Goal: Find specific page/section: Find specific page/section

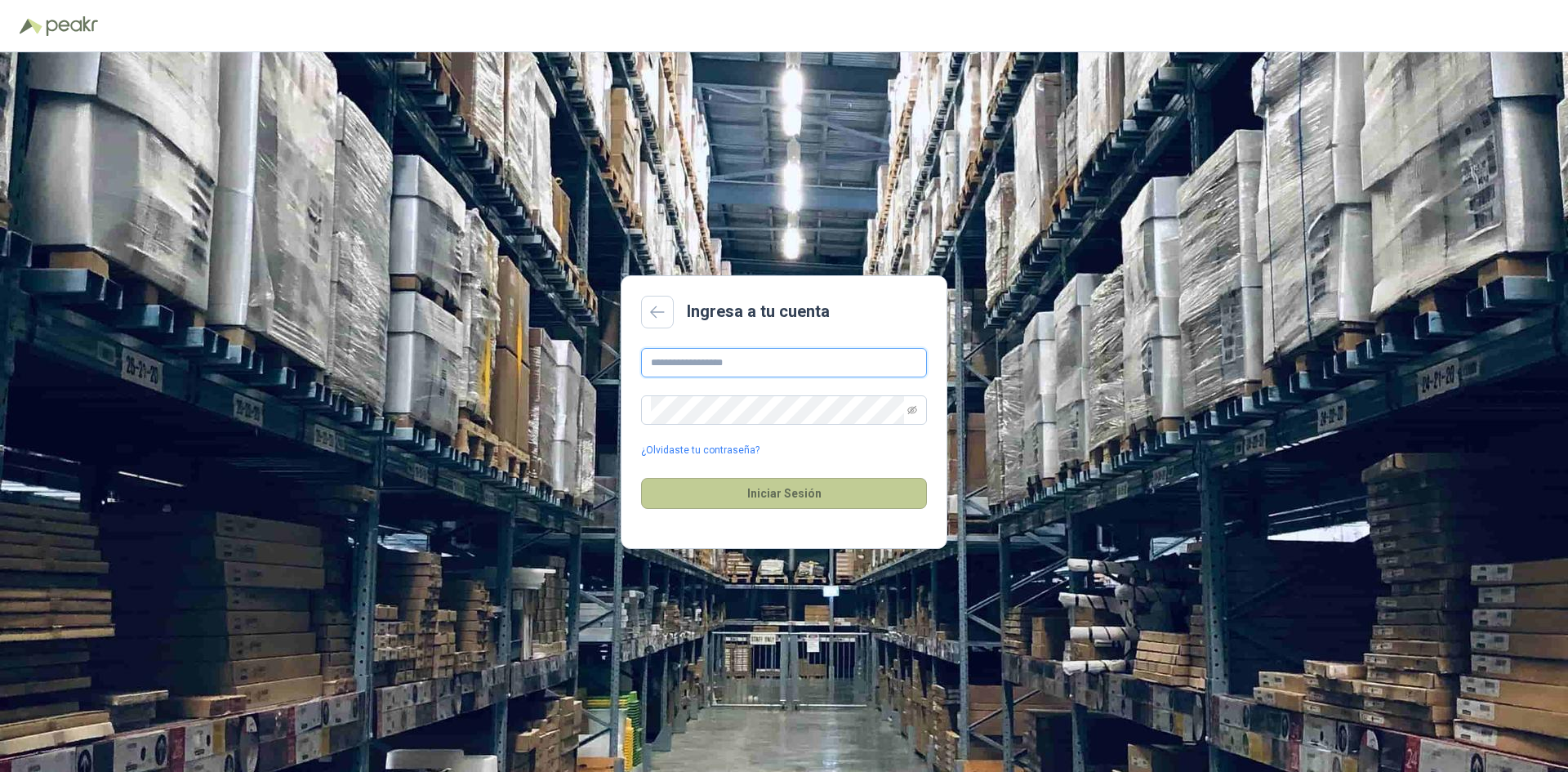
type input "**********"
click at [870, 493] on button "Iniciar Sesión" at bounding box center [784, 493] width 286 height 31
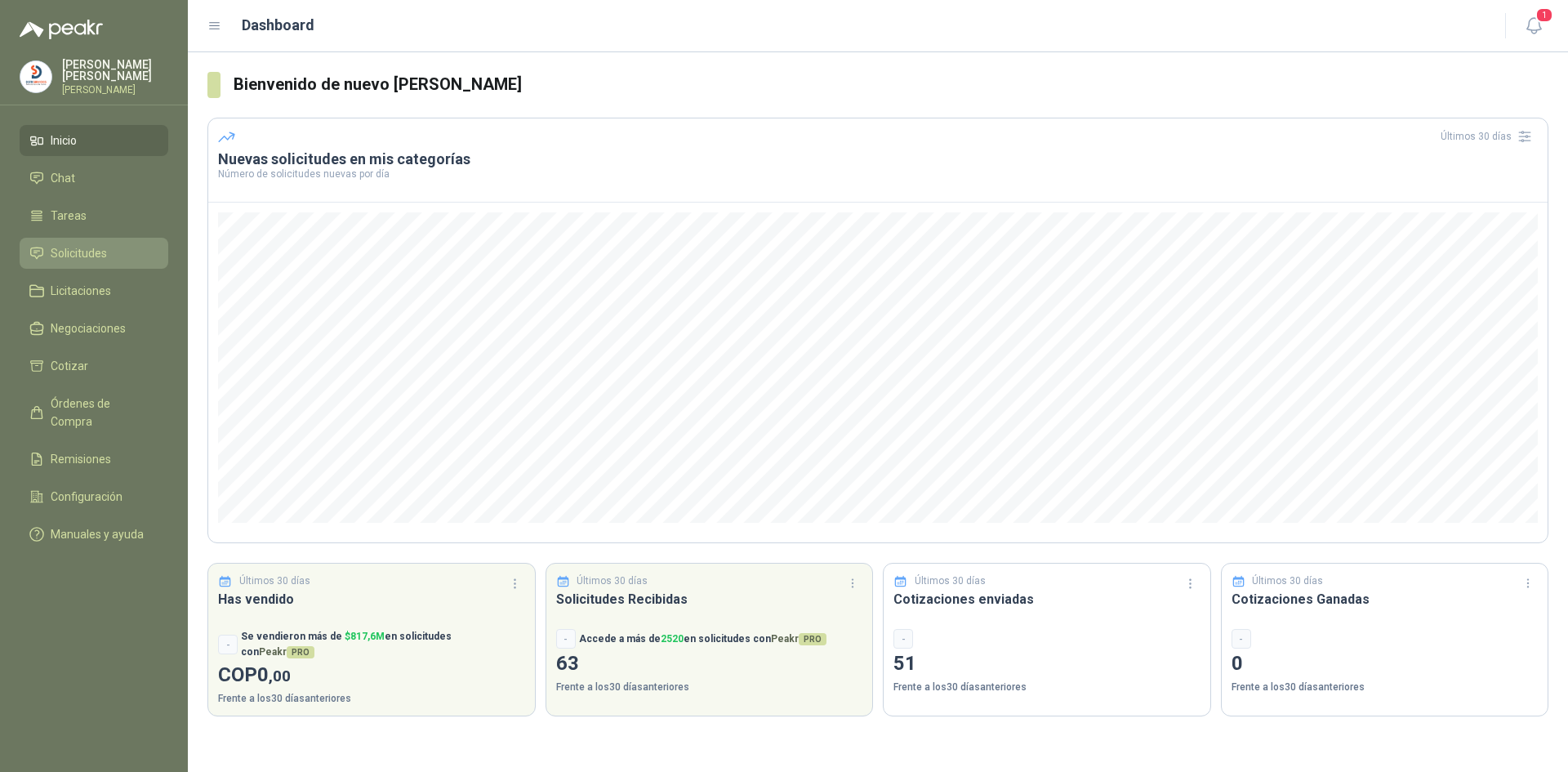
click at [94, 250] on span "Solicitudes" at bounding box center [78, 253] width 56 height 18
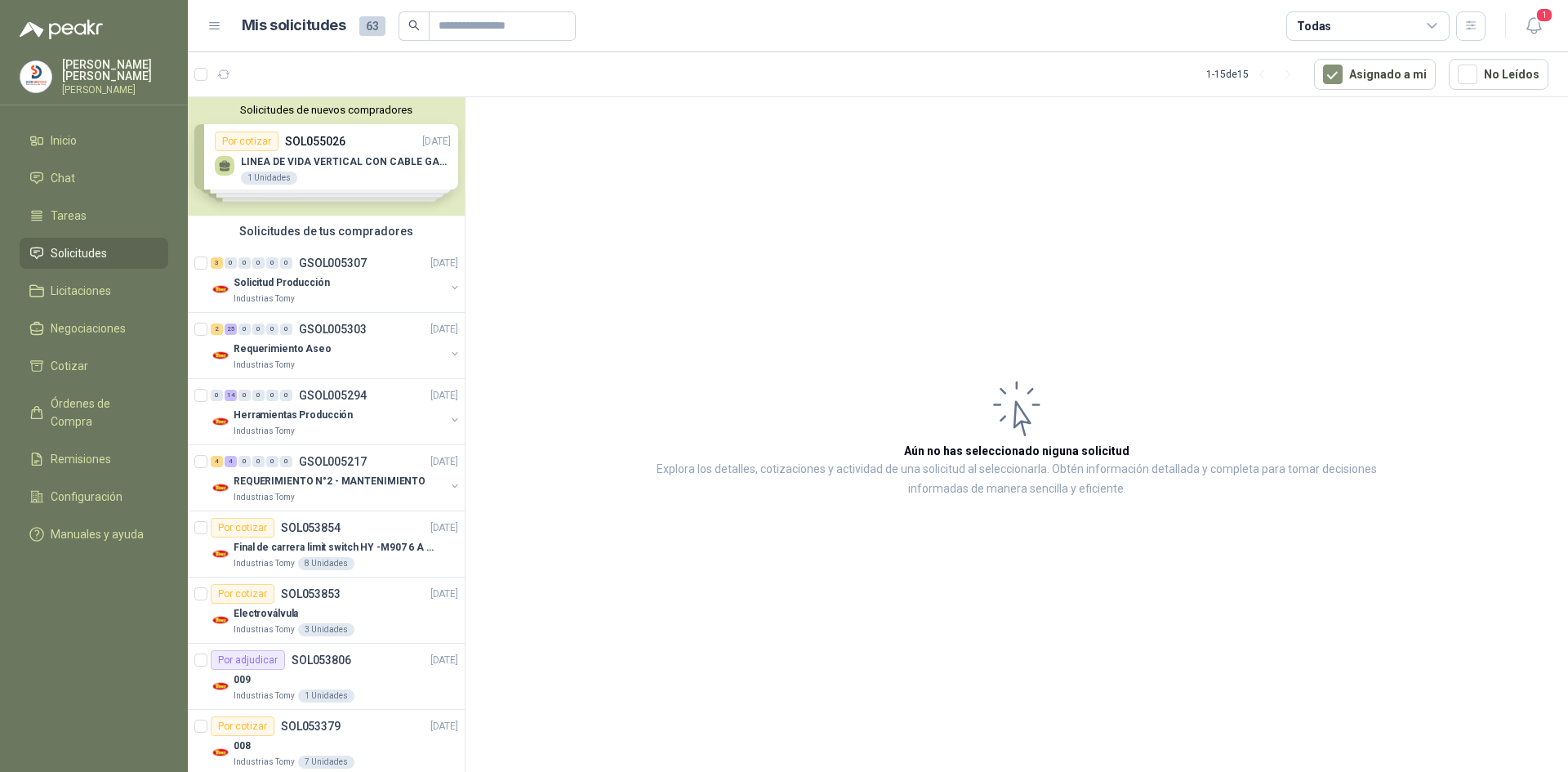
click at [365, 155] on div "Solicitudes de nuevos compradores Por cotizar SOL055026 [DATE] LINEA DE VIDA VE…" at bounding box center [326, 156] width 277 height 119
